Goal: Communication & Community: Ask a question

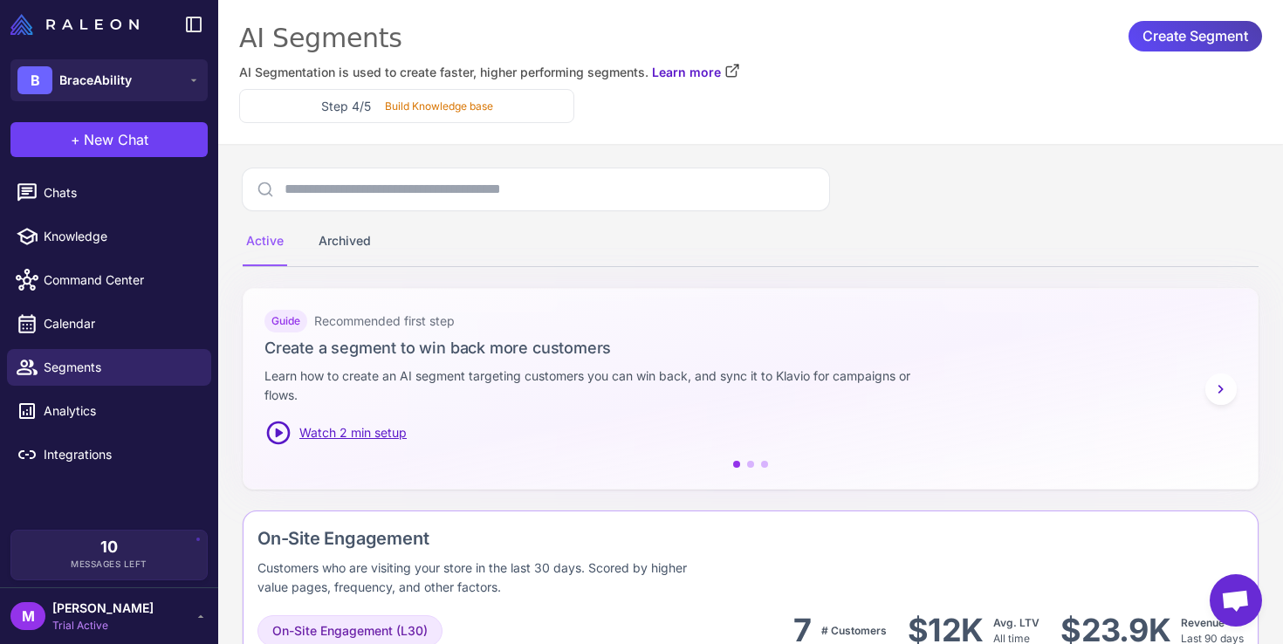
scroll to position [1562, 0]
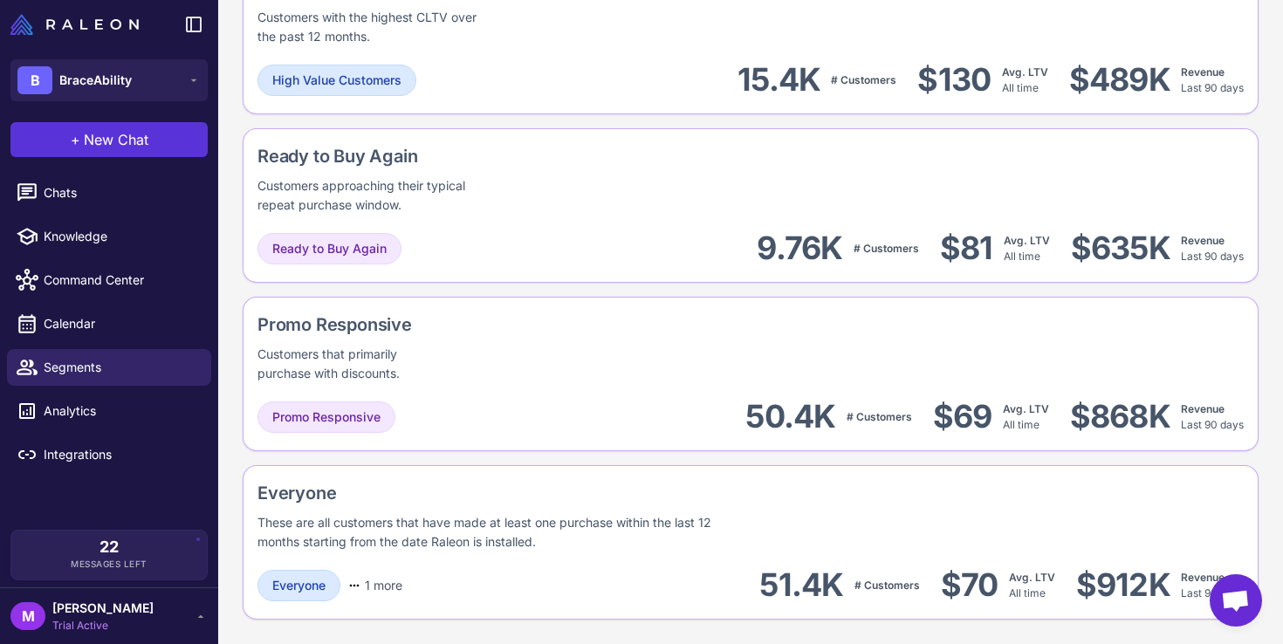
click at [141, 145] on span "New Chat" at bounding box center [116, 139] width 65 height 21
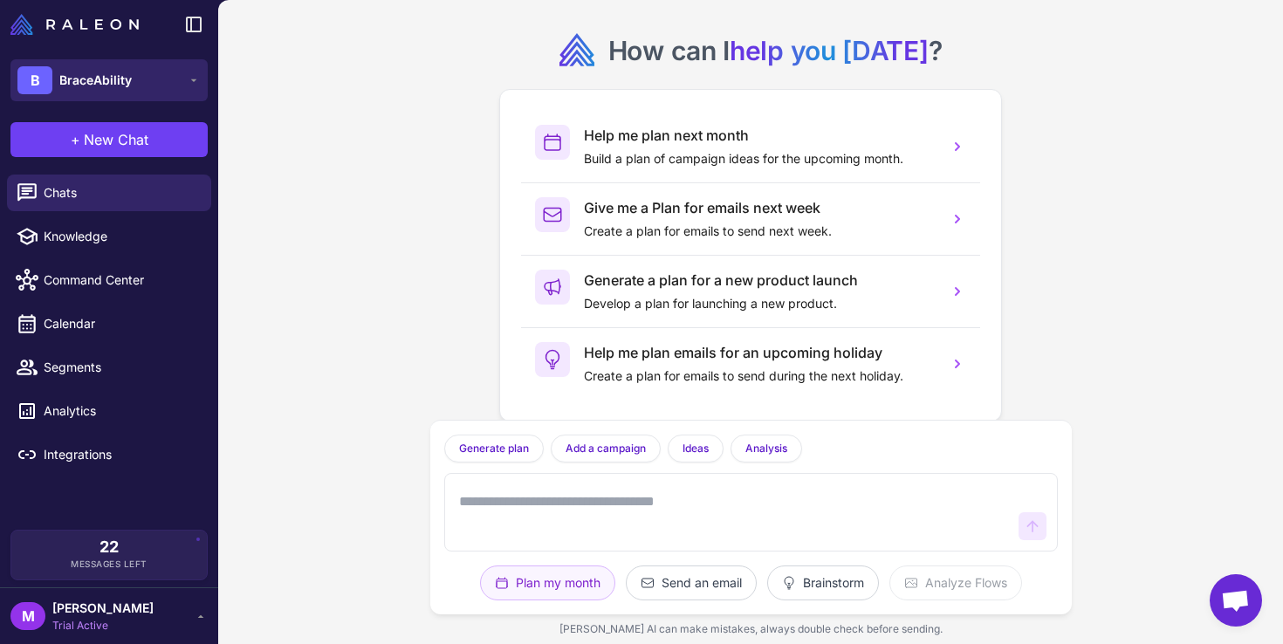
click at [137, 82] on button "B BraceAbility" at bounding box center [108, 80] width 197 height 42
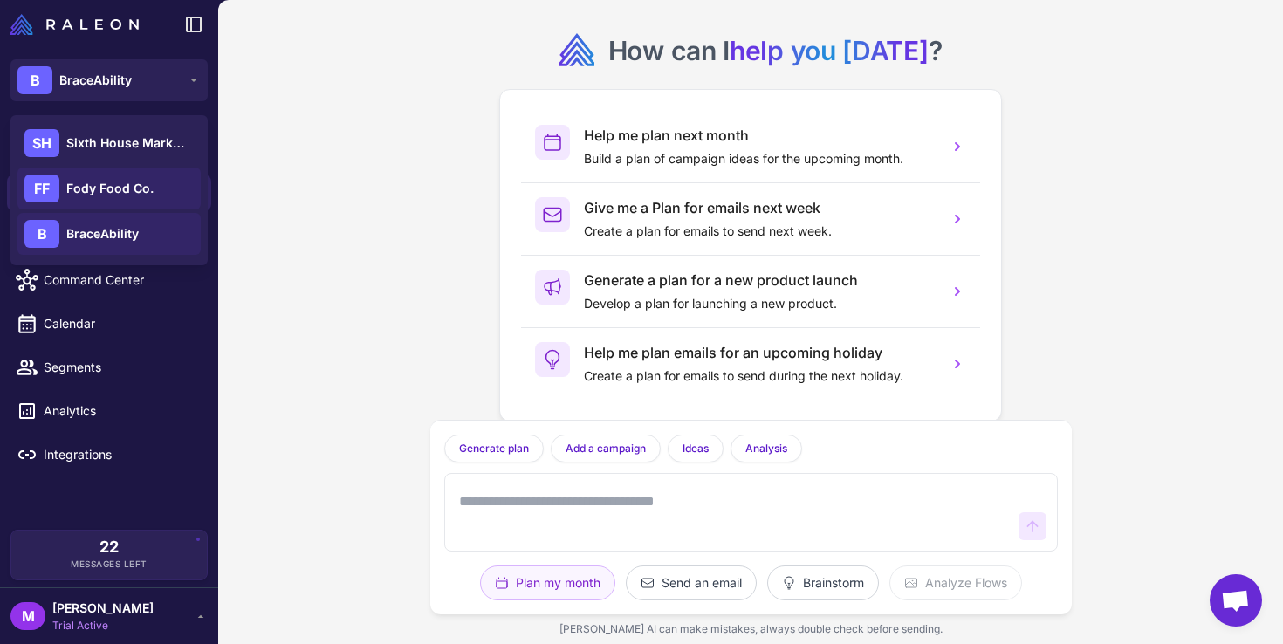
click at [114, 184] on span "Fody Food Co." at bounding box center [109, 188] width 87 height 19
click at [134, 184] on span "Fody Food Co." at bounding box center [109, 188] width 87 height 19
click at [111, 189] on span "Fody Food Co." at bounding box center [109, 188] width 87 height 19
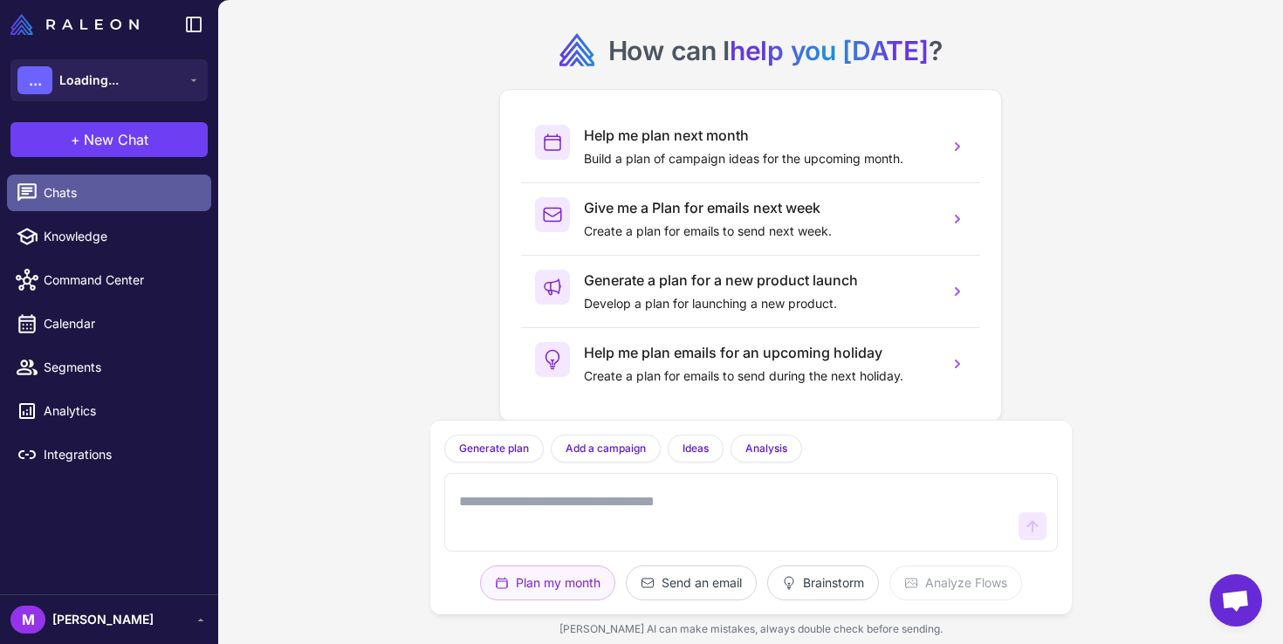
click at [131, 202] on span "Chats" at bounding box center [121, 192] width 154 height 19
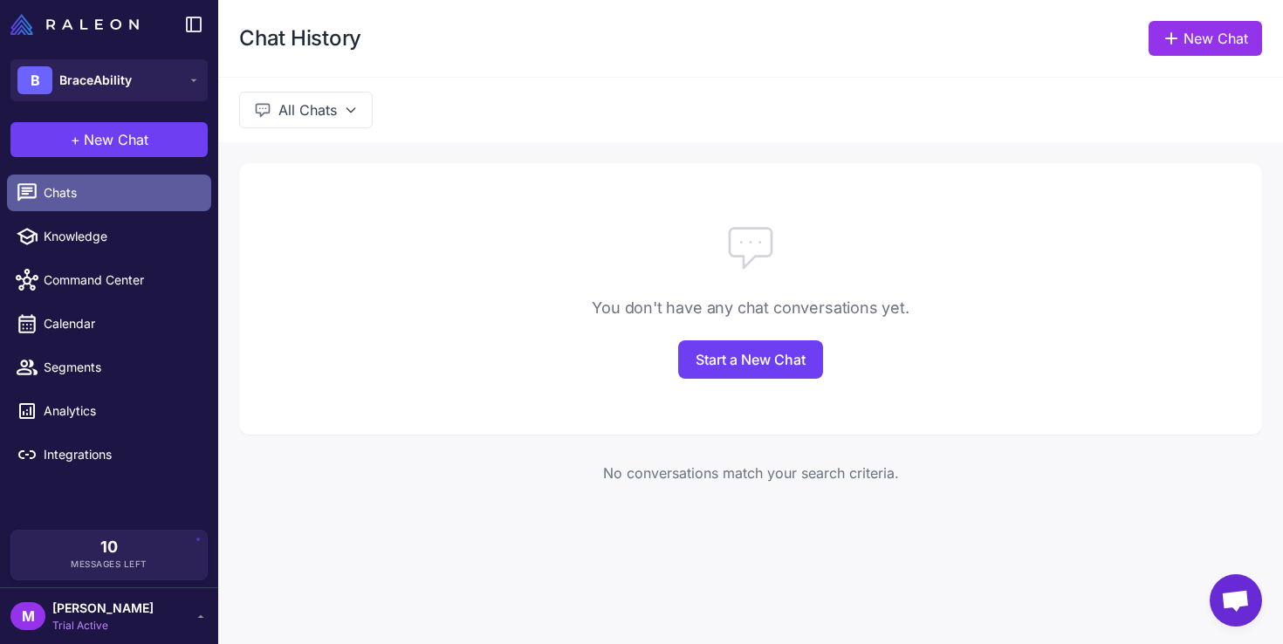
click at [149, 196] on span "Chats" at bounding box center [121, 192] width 154 height 19
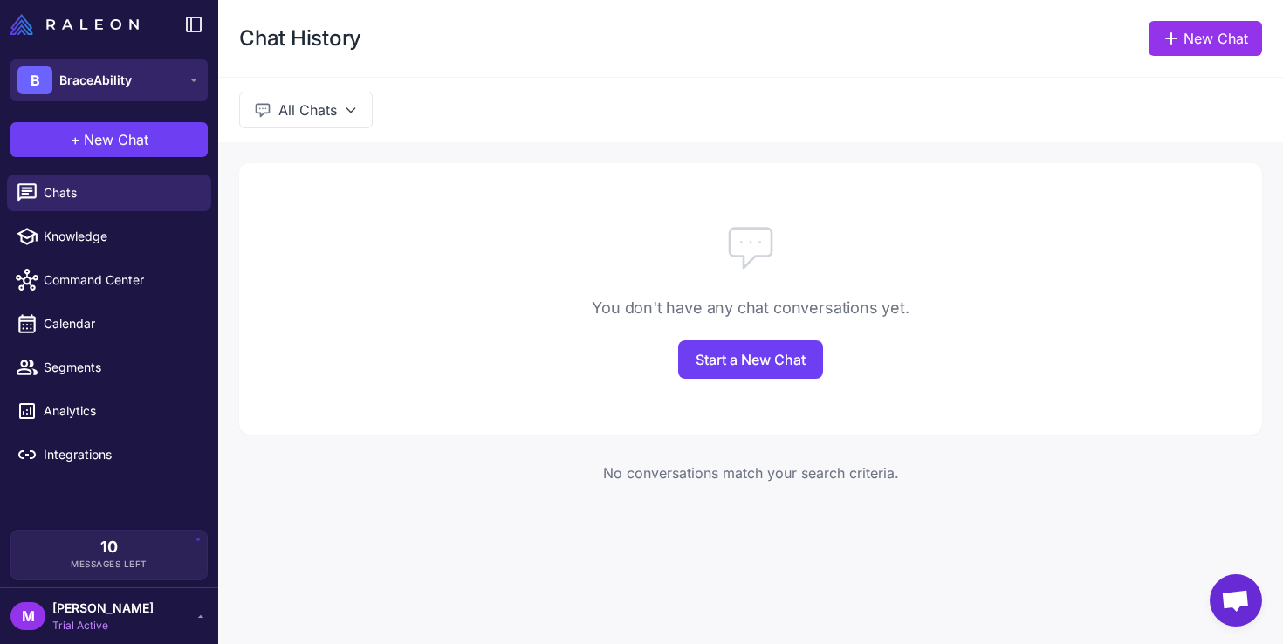
click at [129, 86] on span "BraceAbility" at bounding box center [95, 80] width 72 height 19
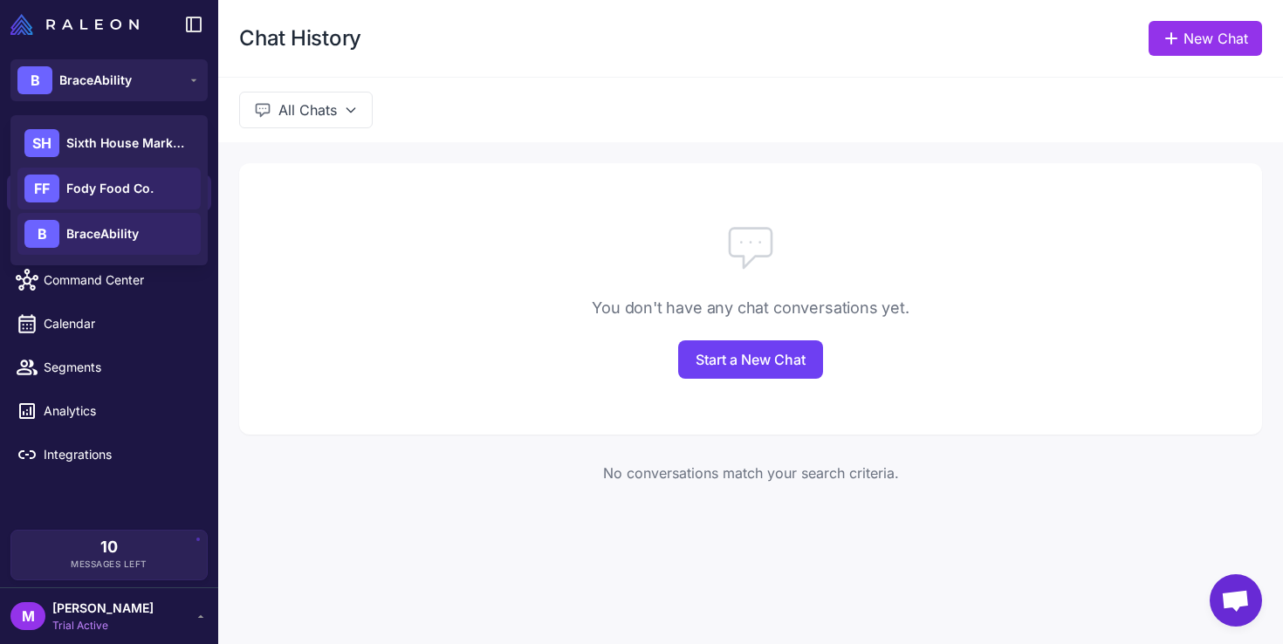
click at [105, 183] on span "Fody Food Co." at bounding box center [109, 188] width 87 height 19
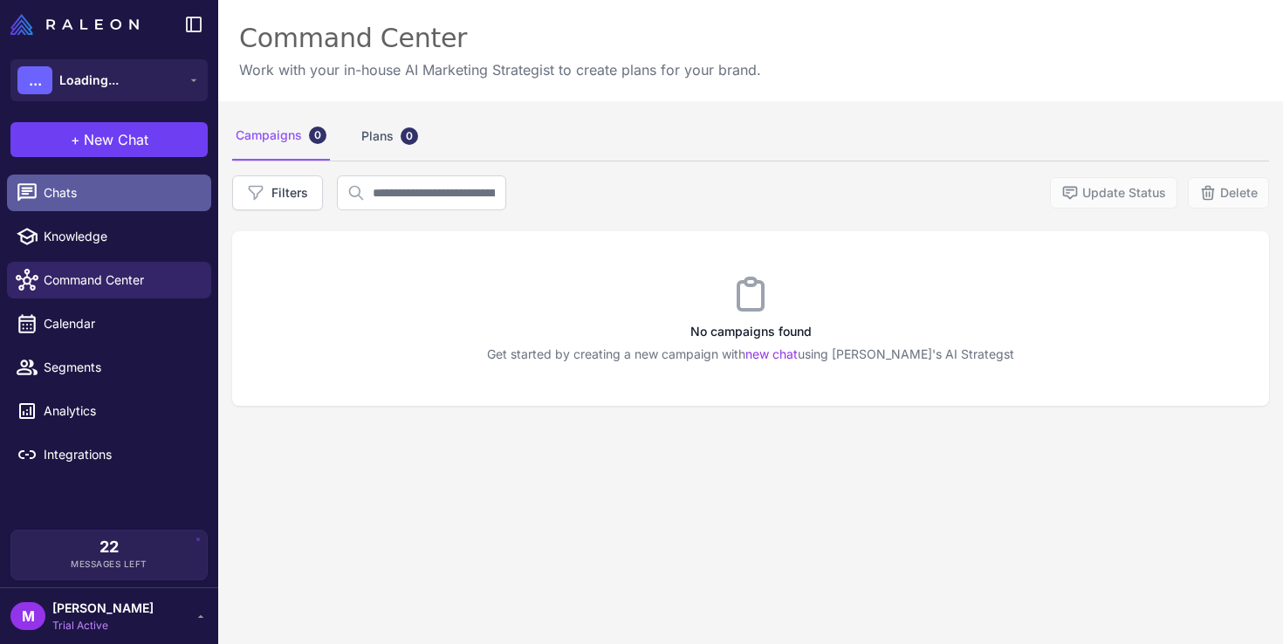
click at [132, 194] on span "Chats" at bounding box center [121, 192] width 154 height 19
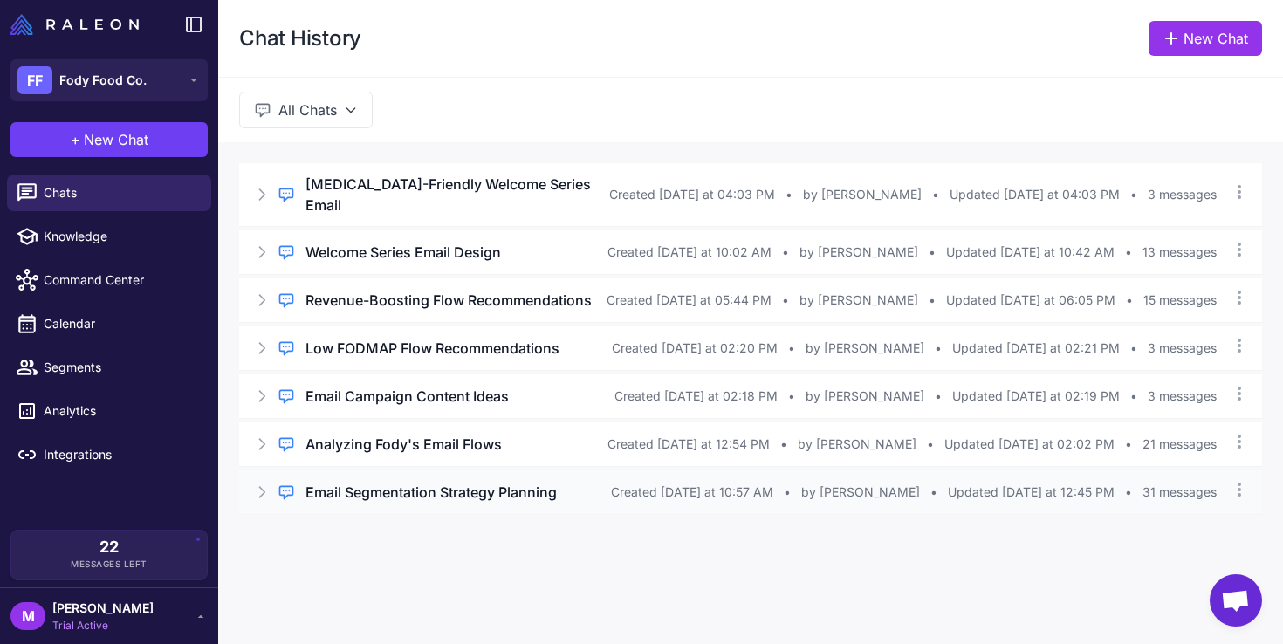
click at [464, 498] on h3 "Email Segmentation Strategy Planning" at bounding box center [431, 492] width 251 height 21
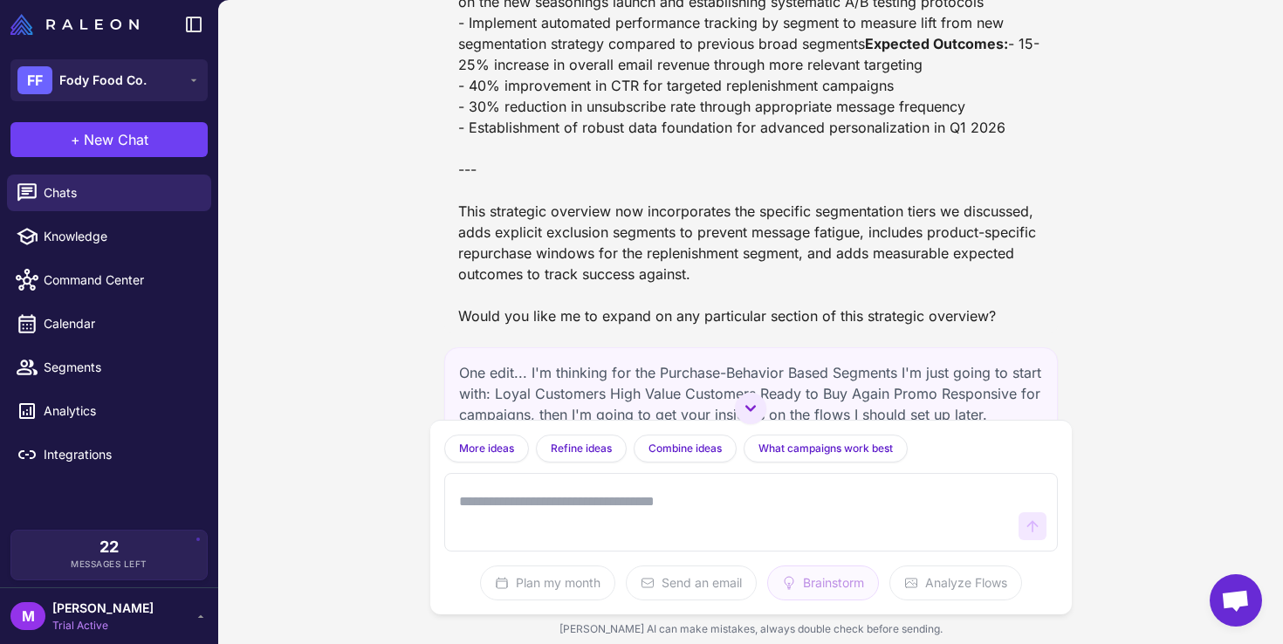
scroll to position [11967, 0]
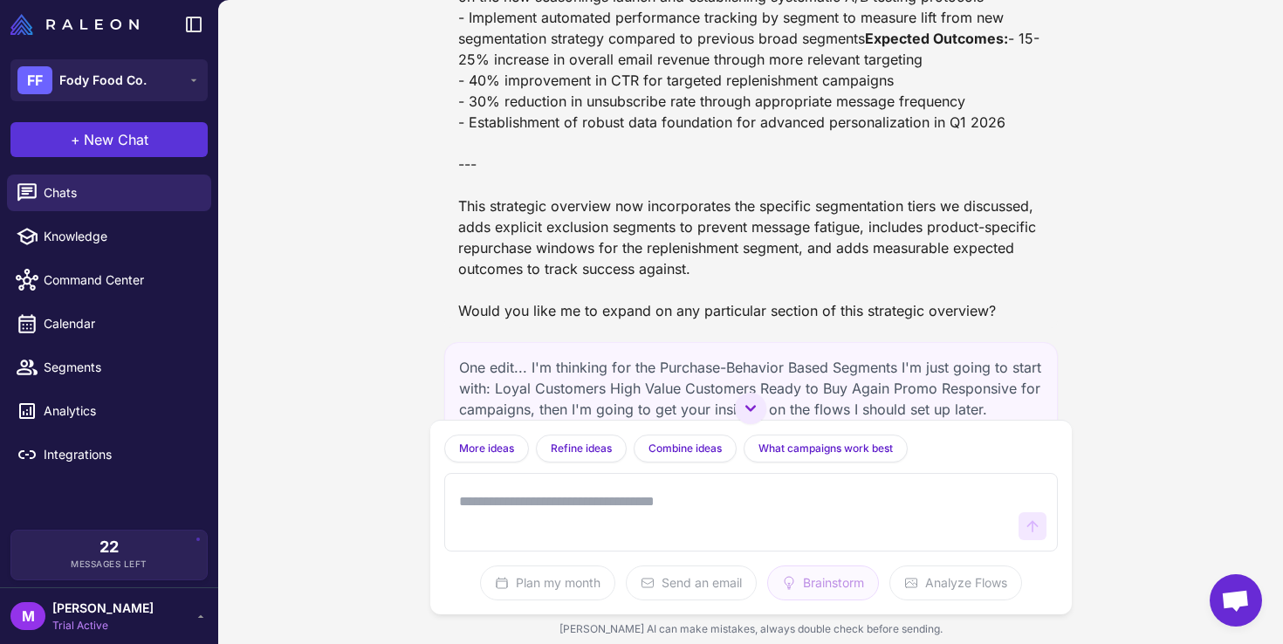
click at [126, 136] on span "New Chat" at bounding box center [116, 139] width 65 height 21
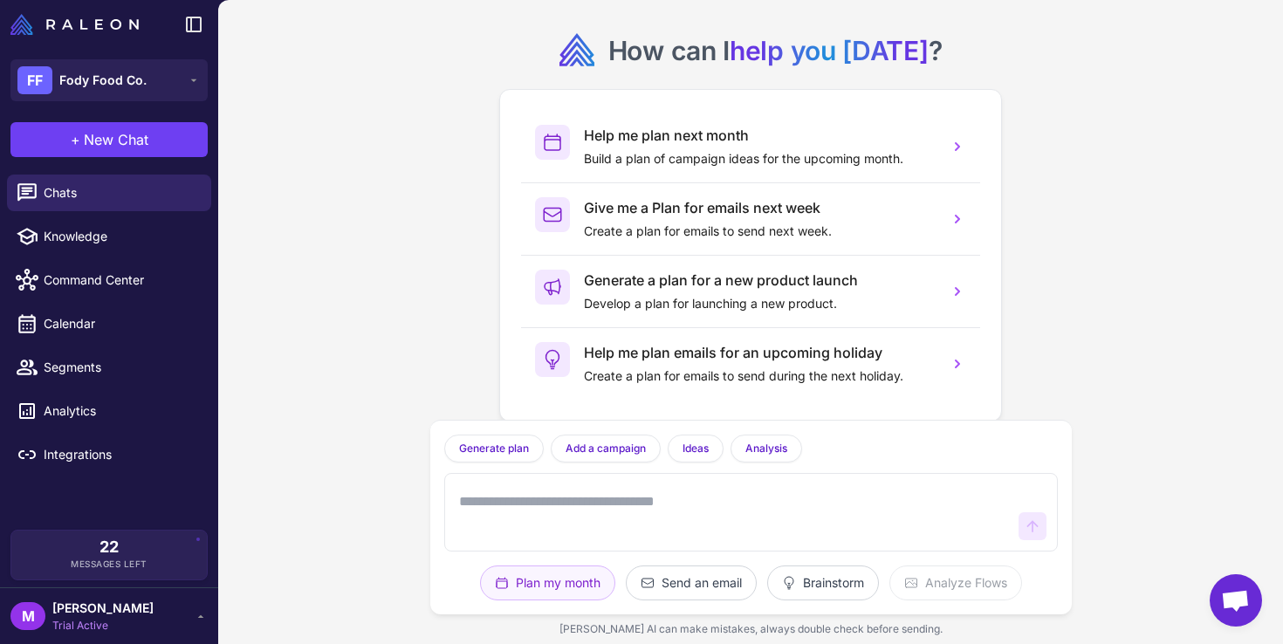
click at [492, 499] on textarea at bounding box center [734, 512] width 556 height 56
click at [889, 581] on button "Brainstorm" at bounding box center [955, 583] width 133 height 35
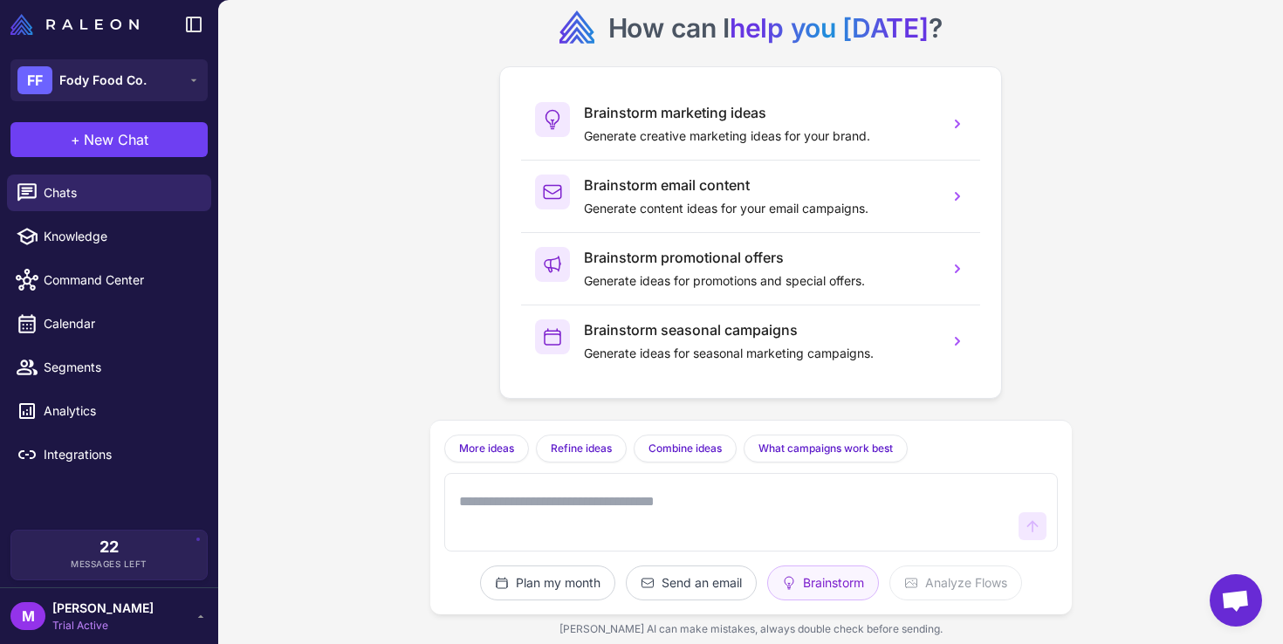
click at [785, 499] on textarea at bounding box center [734, 512] width 556 height 56
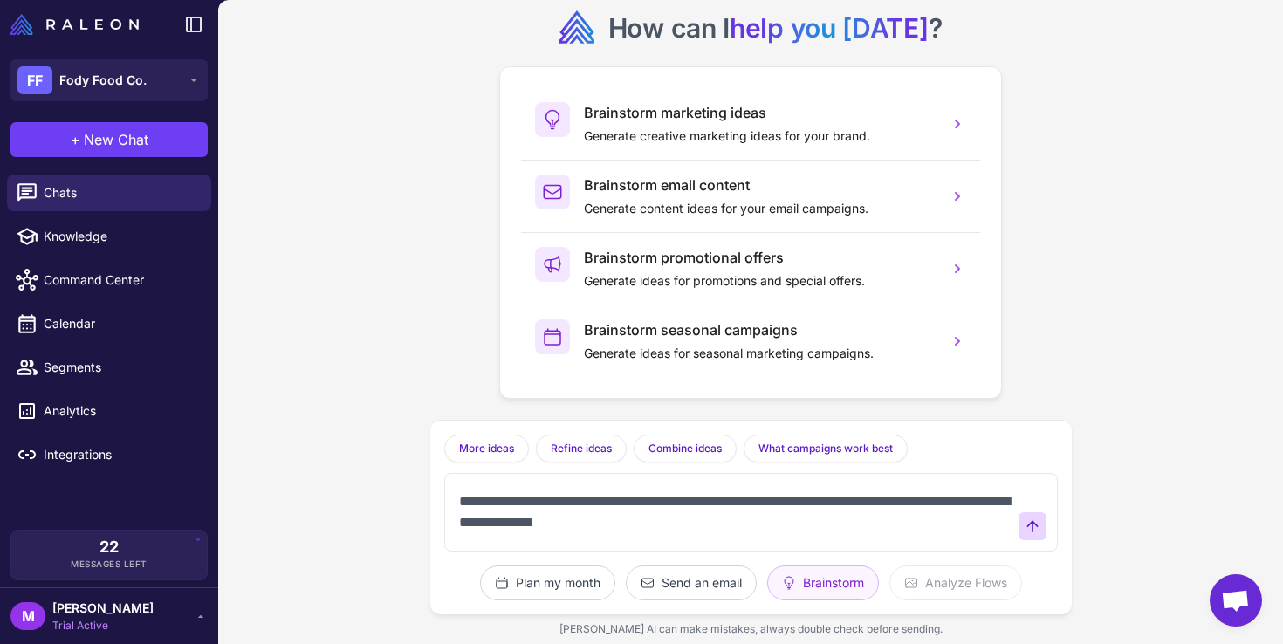
type textarea "**********"
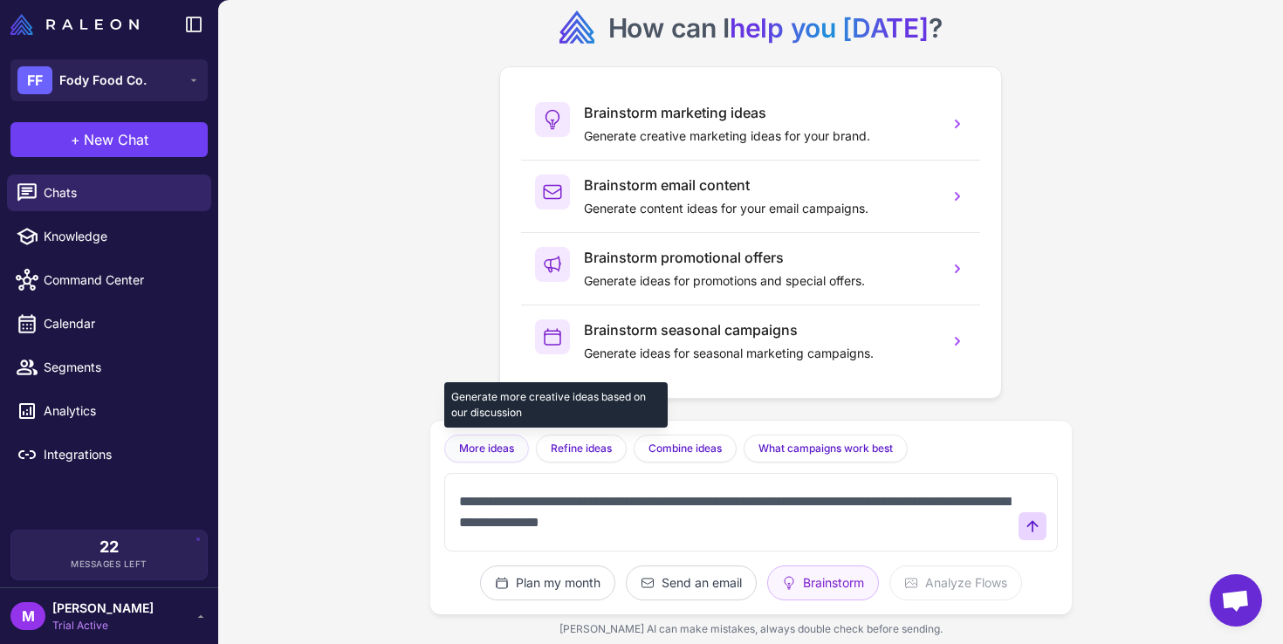
drag, startPoint x: 786, startPoint y: 527, endPoint x: 498, endPoint y: 450, distance: 298.1
click at [498, 450] on div "**********" at bounding box center [751, 517] width 642 height 195
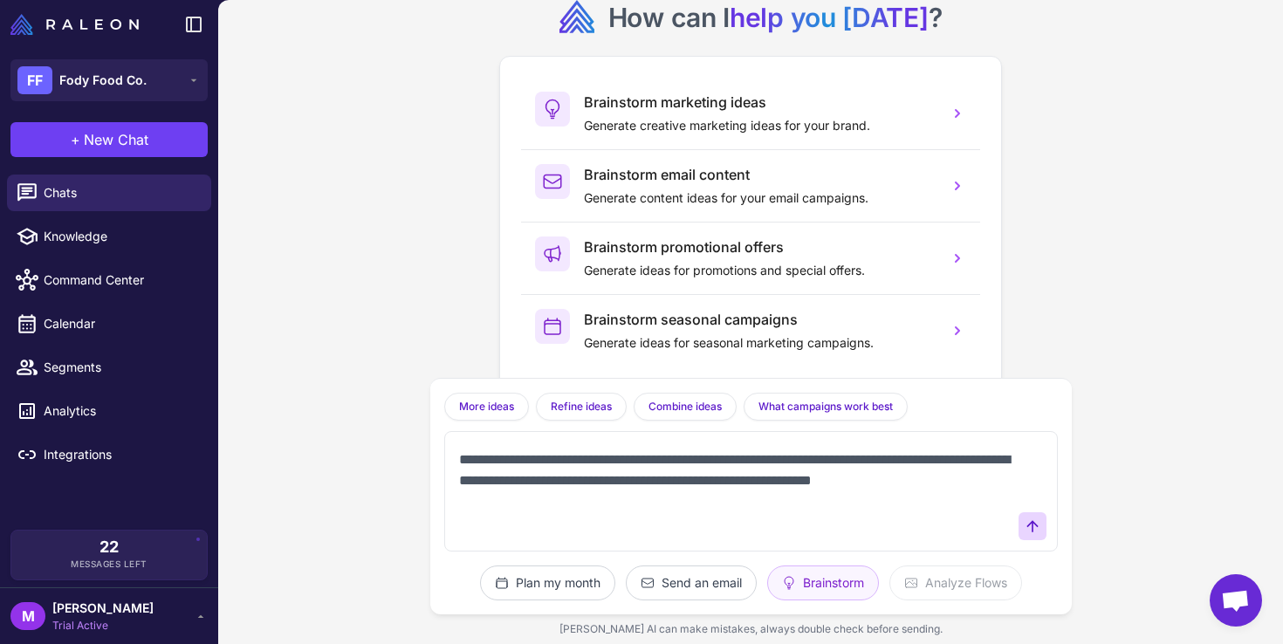
scroll to position [2, 0]
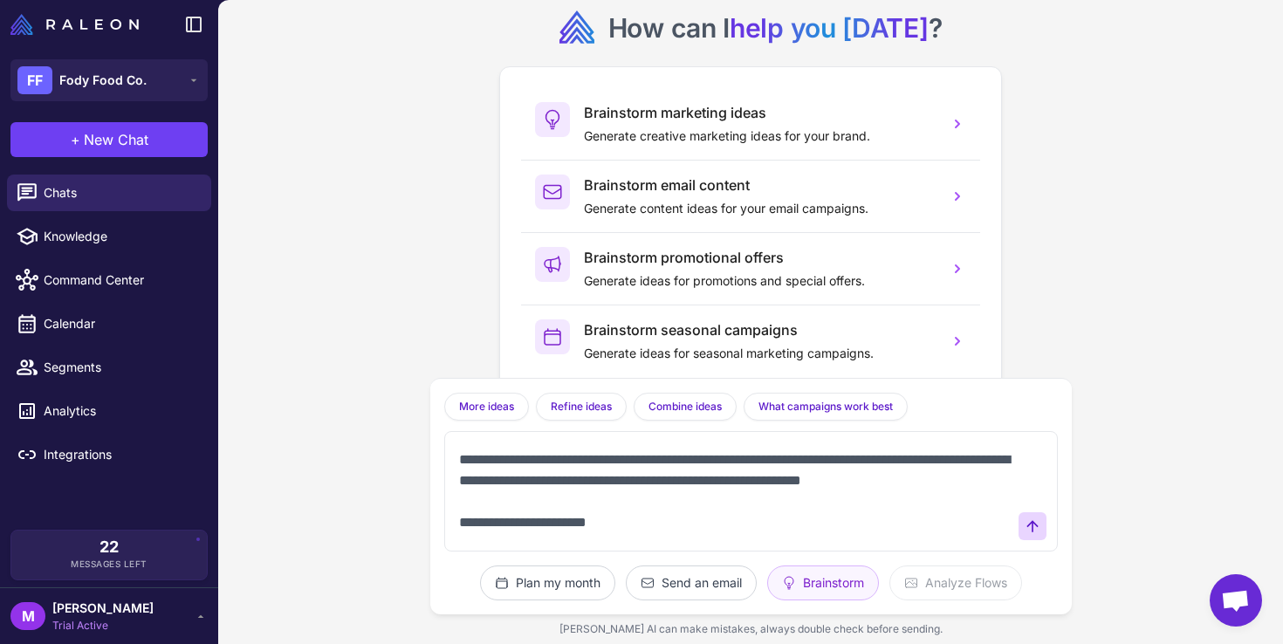
drag, startPoint x: 636, startPoint y: 528, endPoint x: 669, endPoint y: 470, distance: 66.8
click at [669, 470] on textarea "**********" at bounding box center [734, 492] width 556 height 98
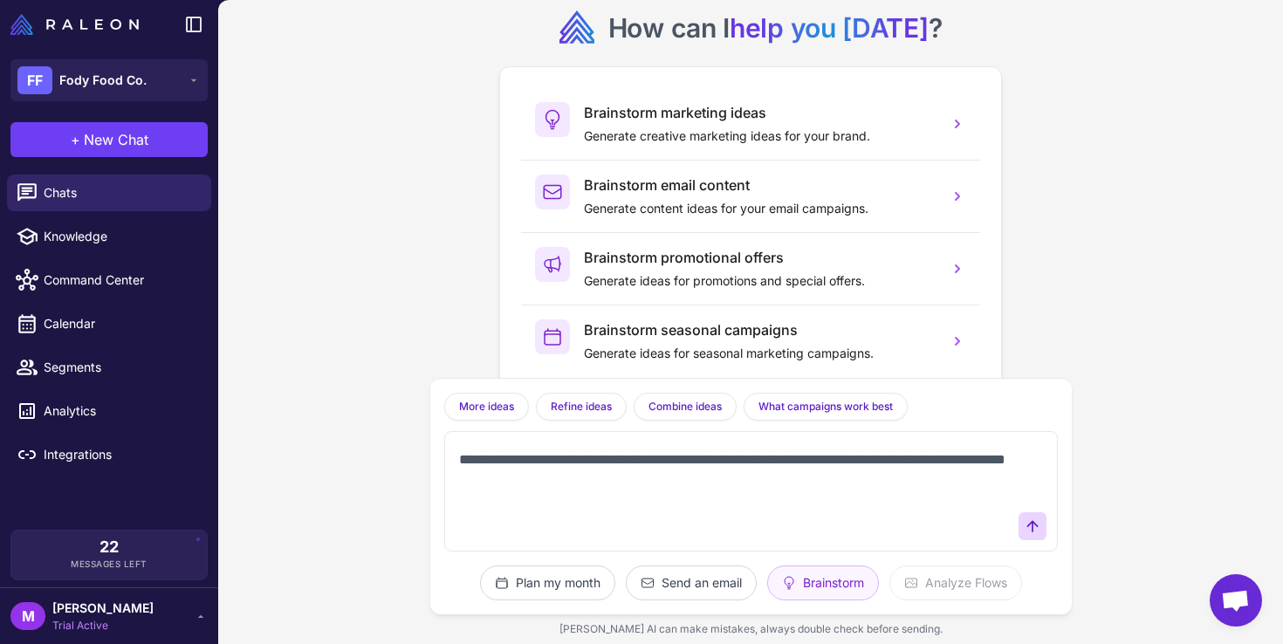
scroll to position [0, 0]
type textarea "**********"
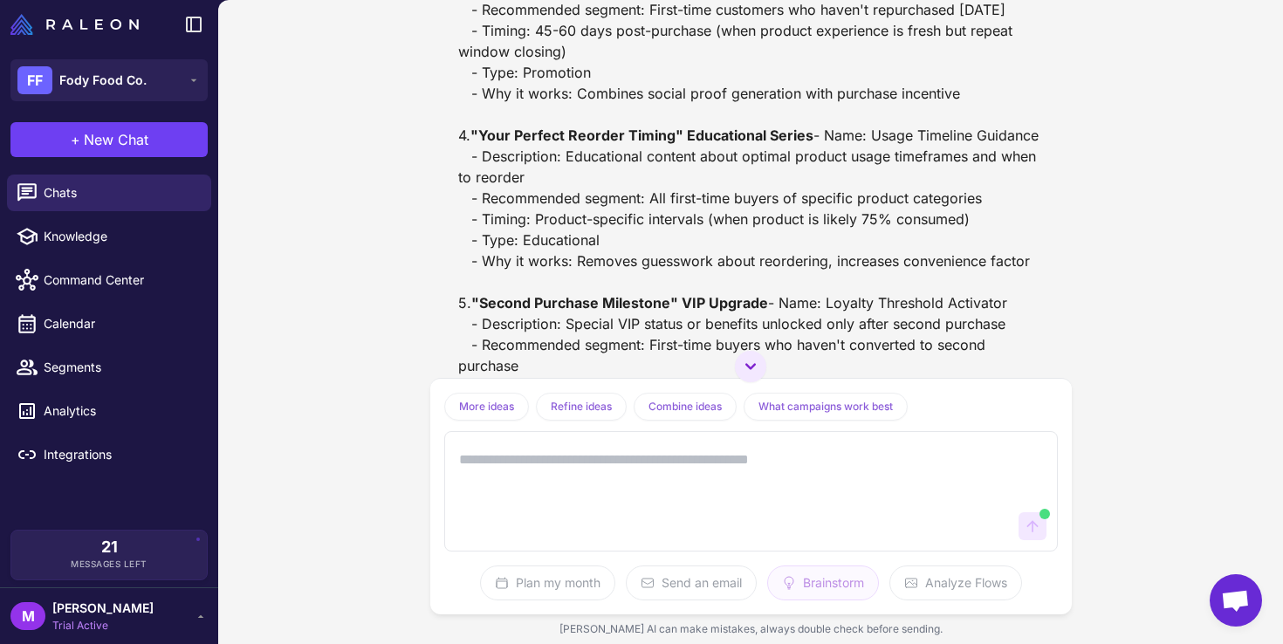
scroll to position [1322, 0]
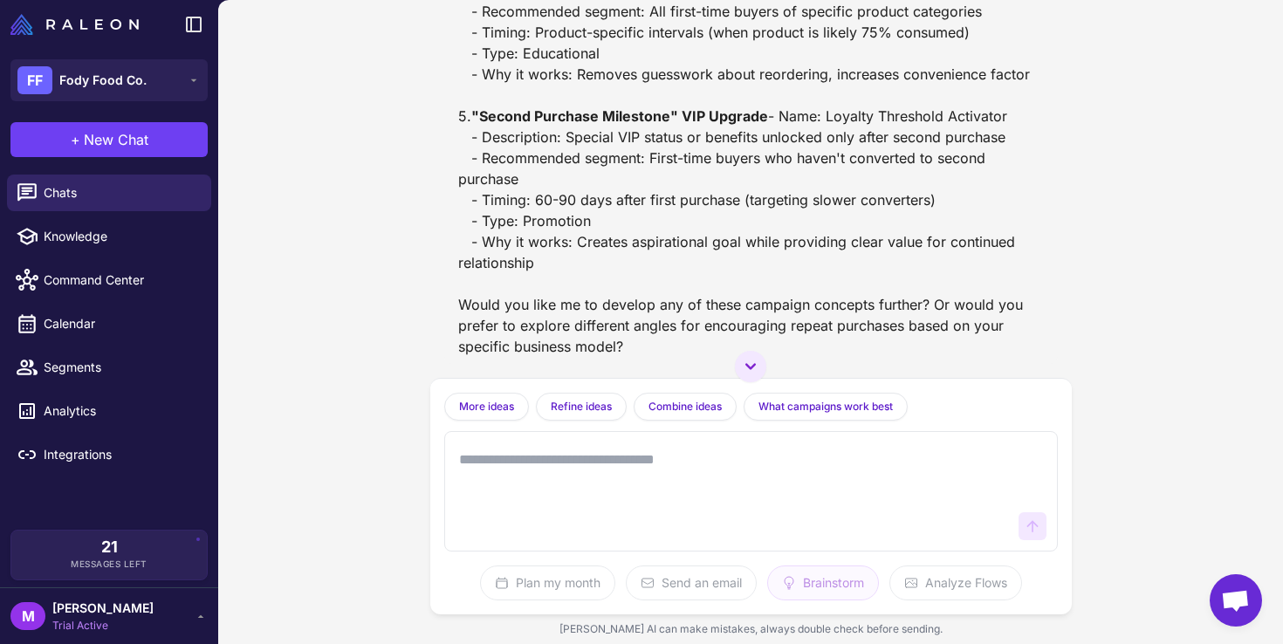
scroll to position [1631, 0]
click at [87, 189] on span "Chats" at bounding box center [121, 192] width 154 height 19
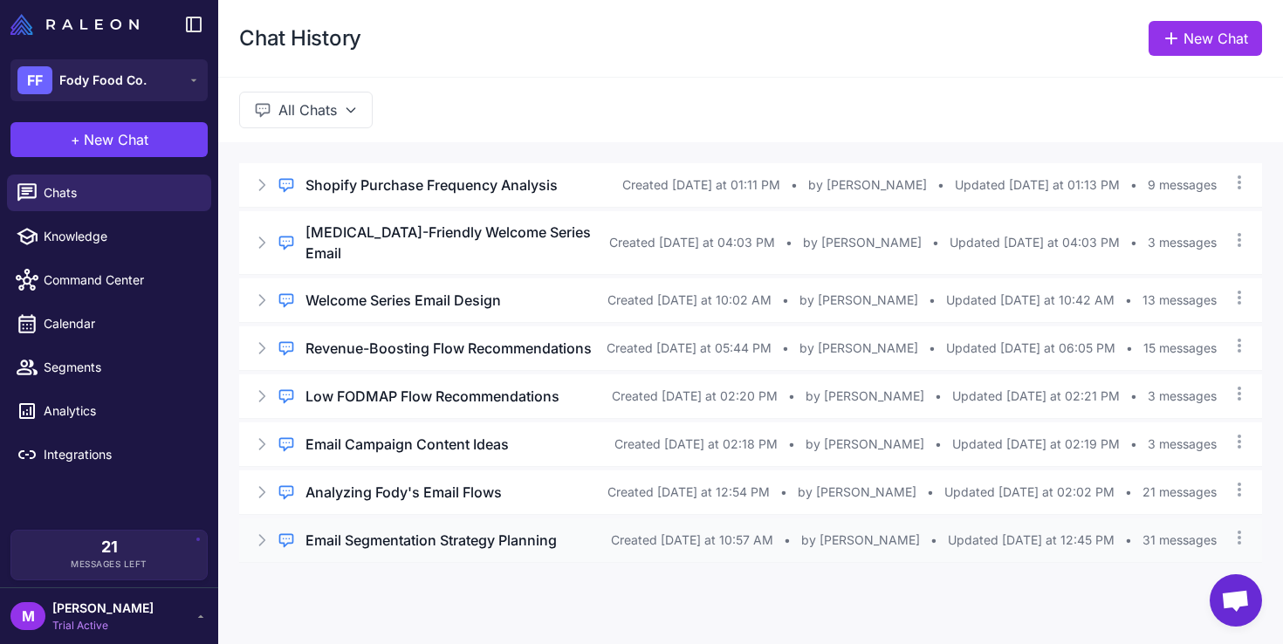
click at [387, 548] on h3 "Email Segmentation Strategy Planning" at bounding box center [431, 540] width 251 height 21
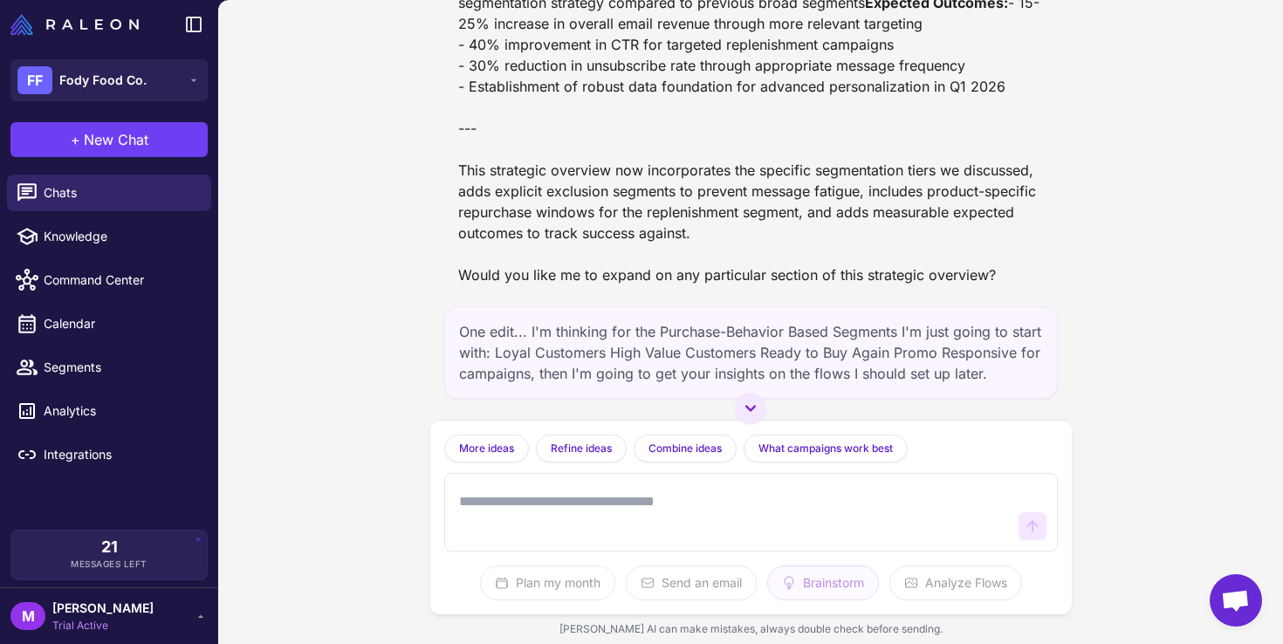
scroll to position [12013, 0]
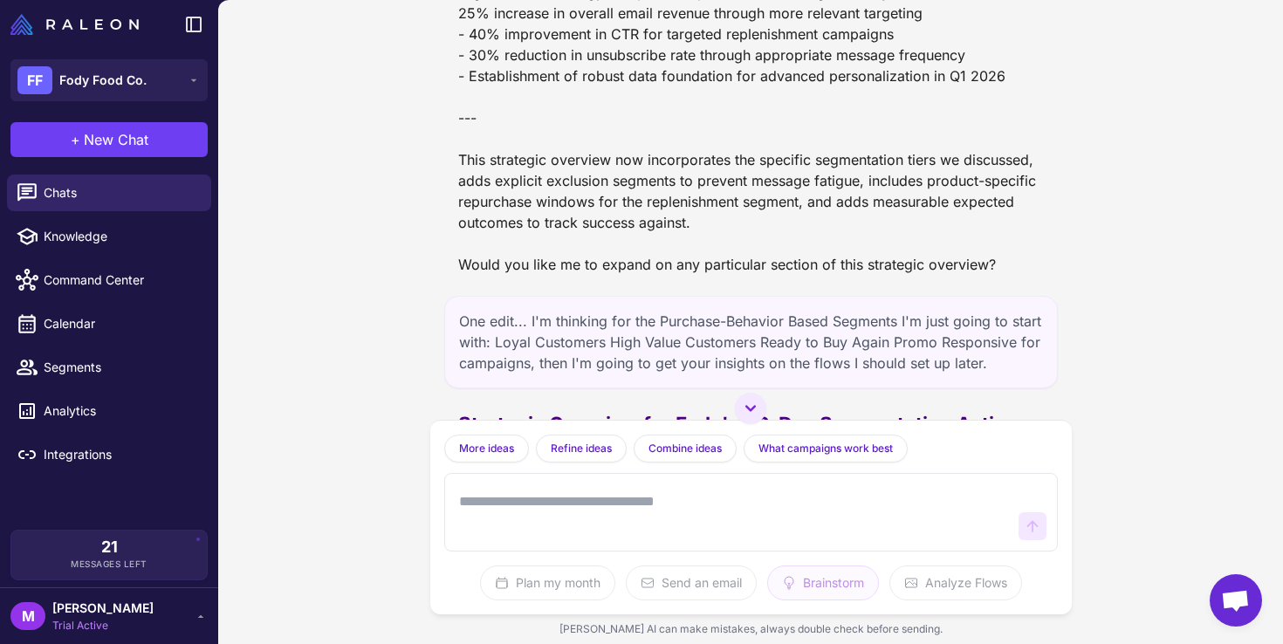
click at [498, 518] on textarea at bounding box center [734, 512] width 556 height 56
click at [134, 136] on span "New Chat" at bounding box center [116, 139] width 65 height 21
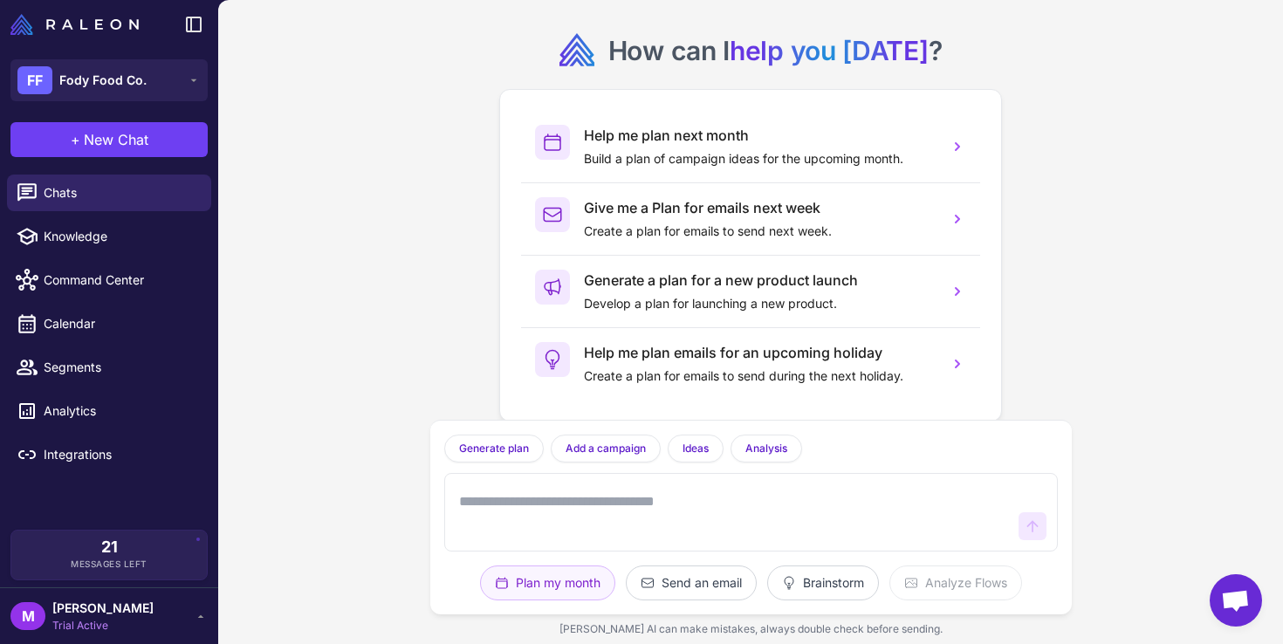
click at [540, 497] on textarea at bounding box center [734, 512] width 556 height 56
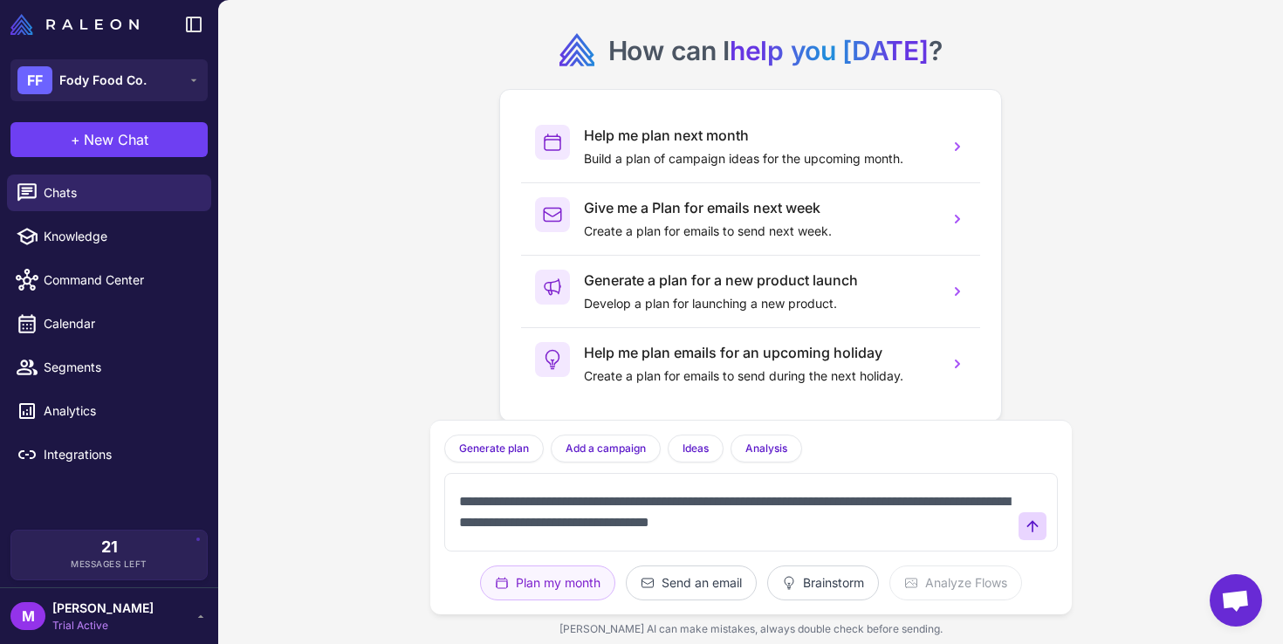
type textarea "**********"
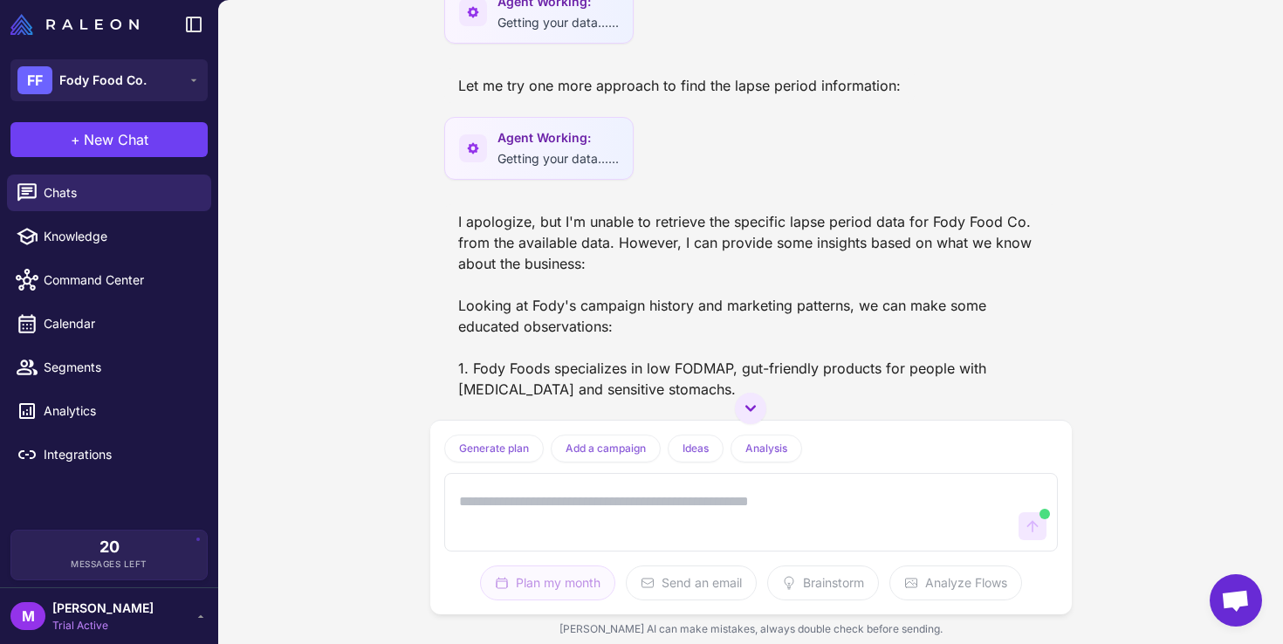
scroll to position [371, 0]
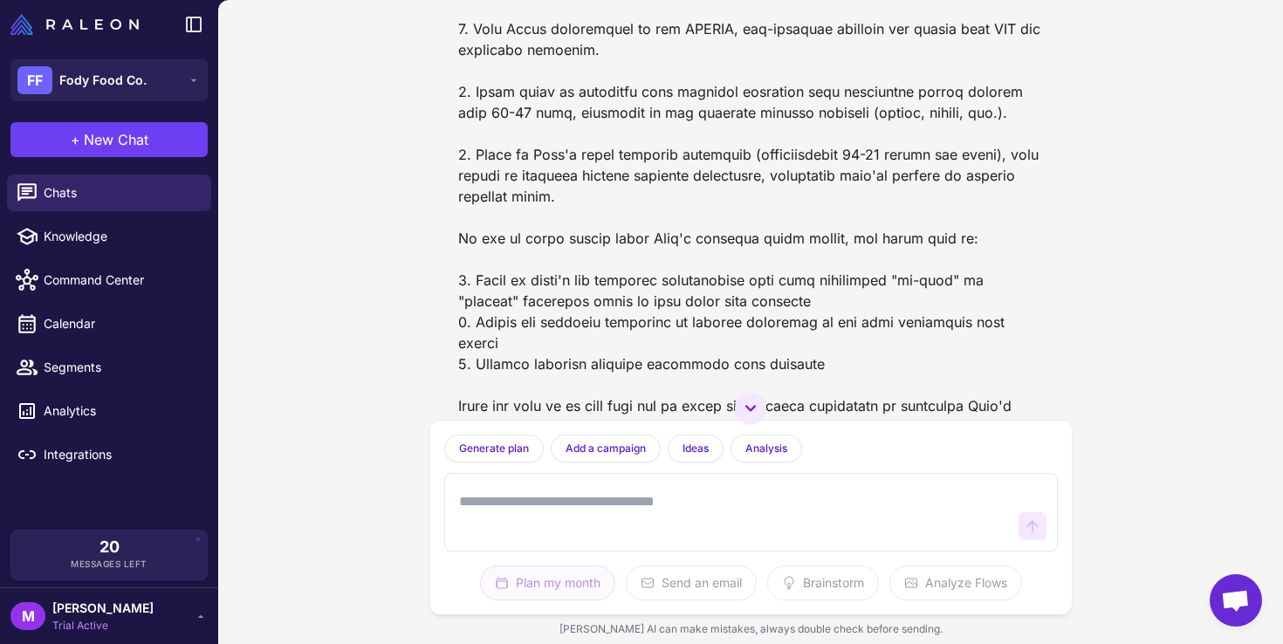
scroll to position [703, 0]
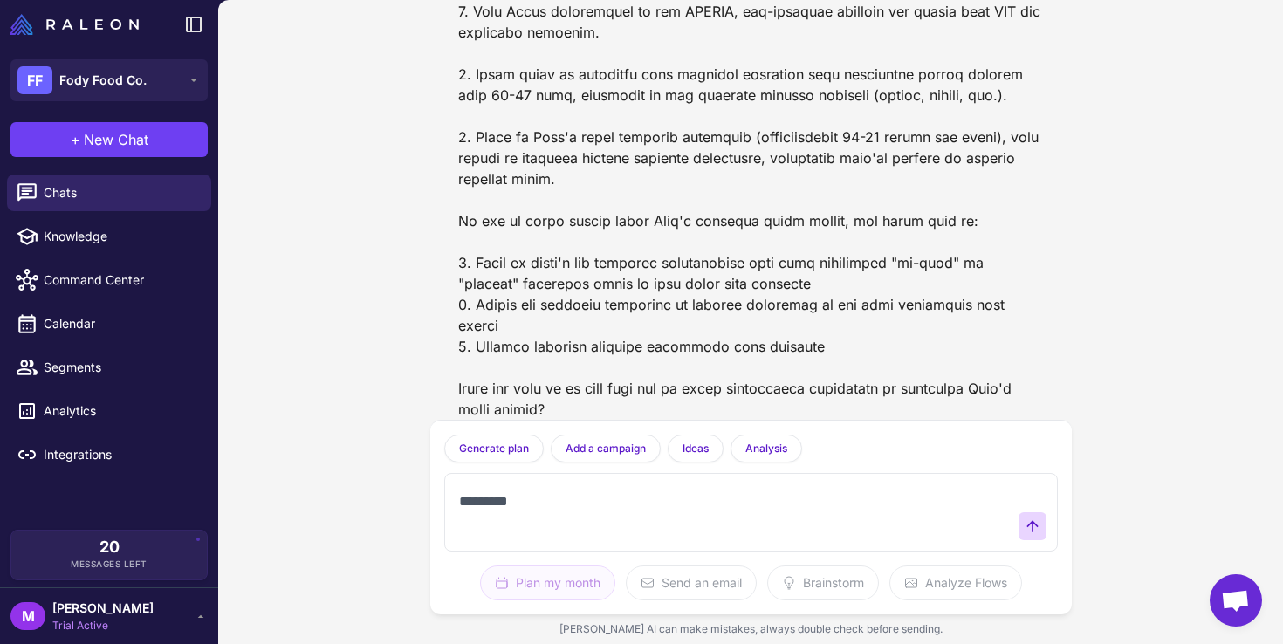
type textarea "**********"
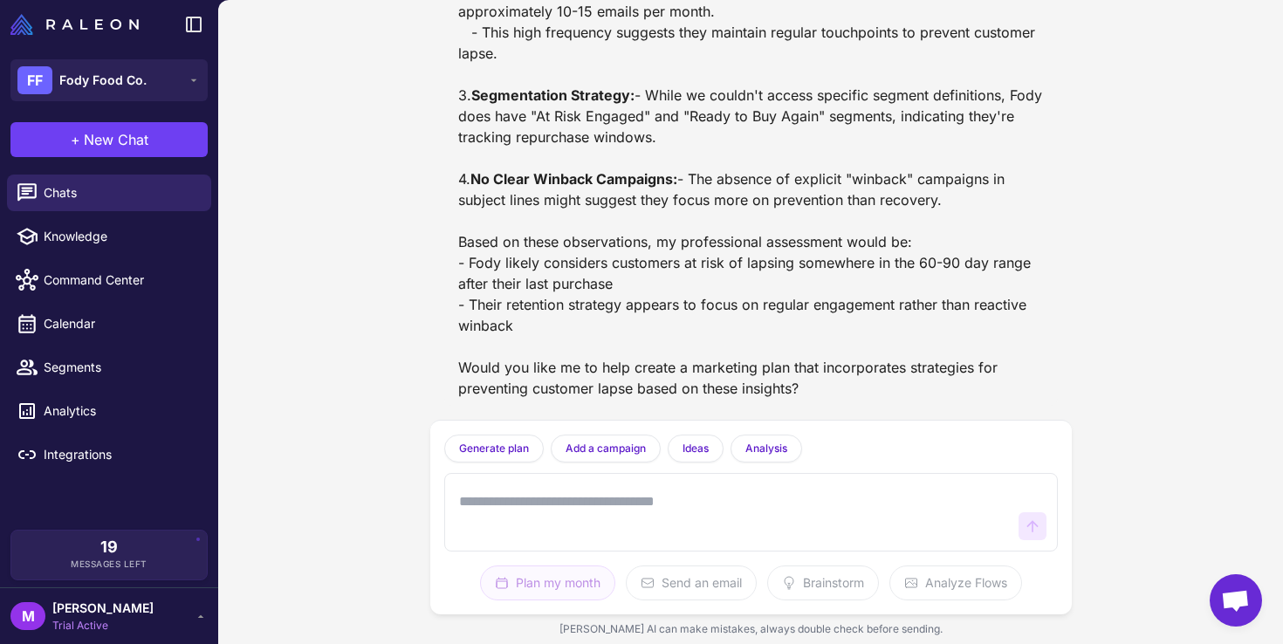
scroll to position [2345, 0]
